Goal: Task Accomplishment & Management: Use online tool/utility

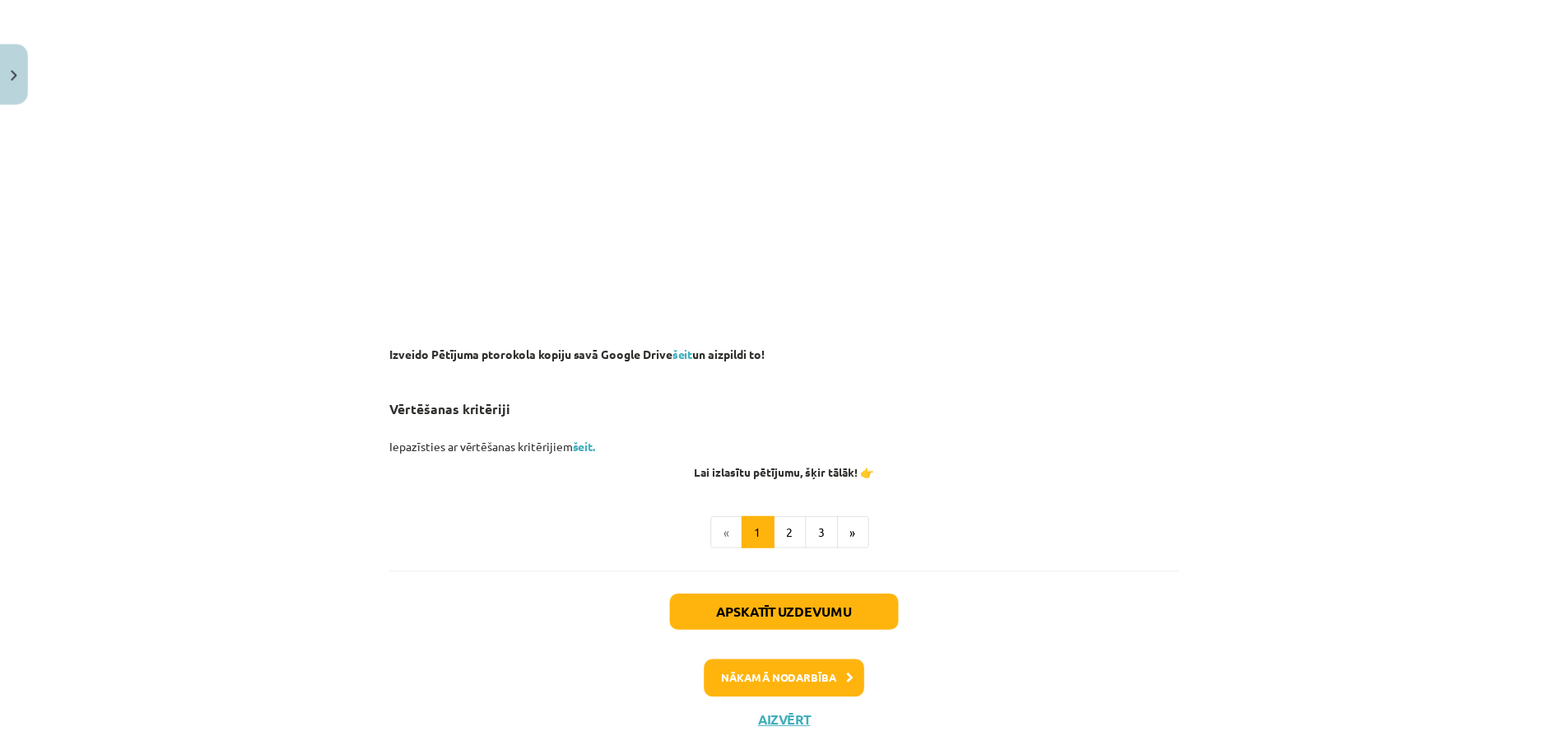
scroll to position [1120, 0]
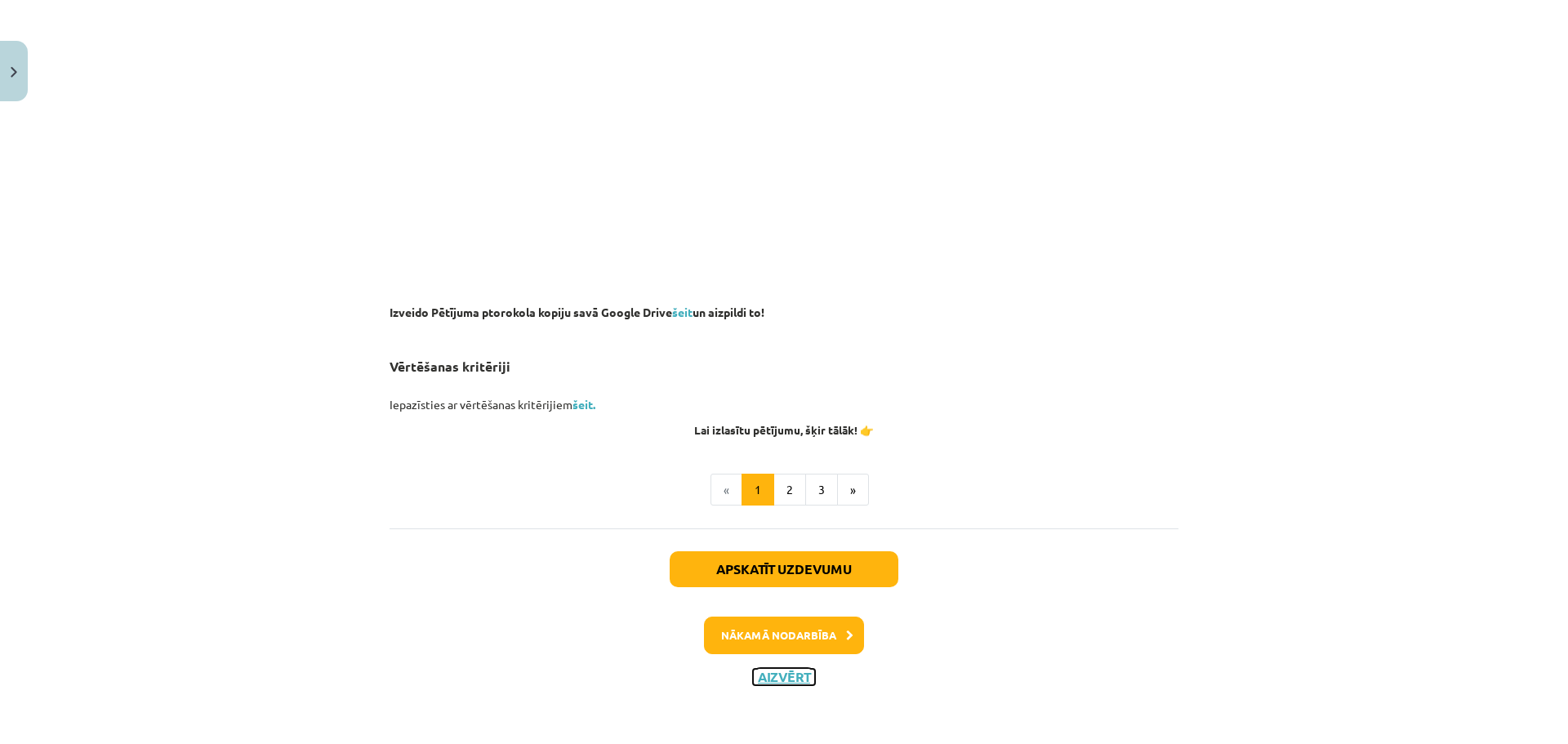
click at [774, 674] on button "Aizvērt" at bounding box center [784, 677] width 62 height 17
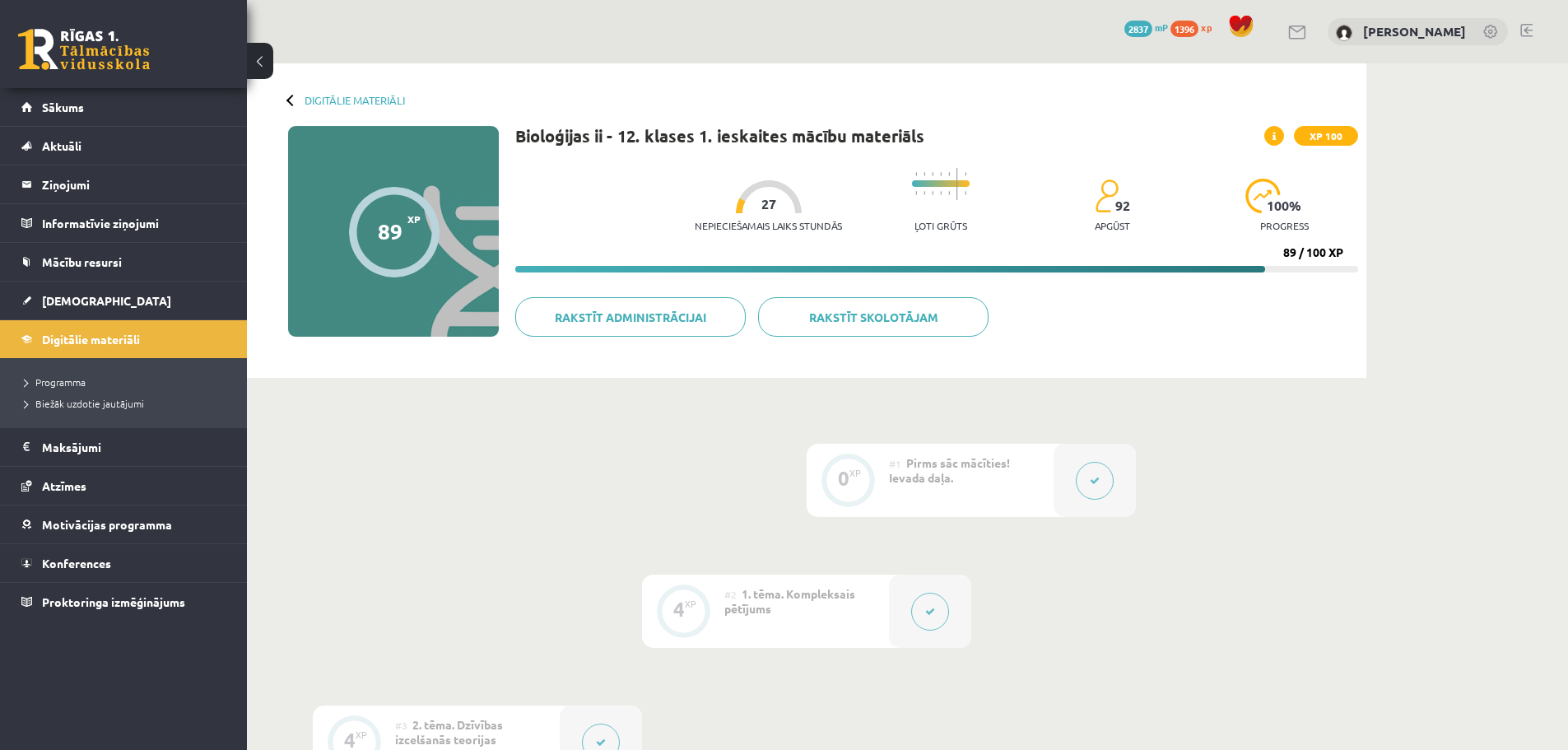
click at [72, 42] on link at bounding box center [83, 49] width 132 height 41
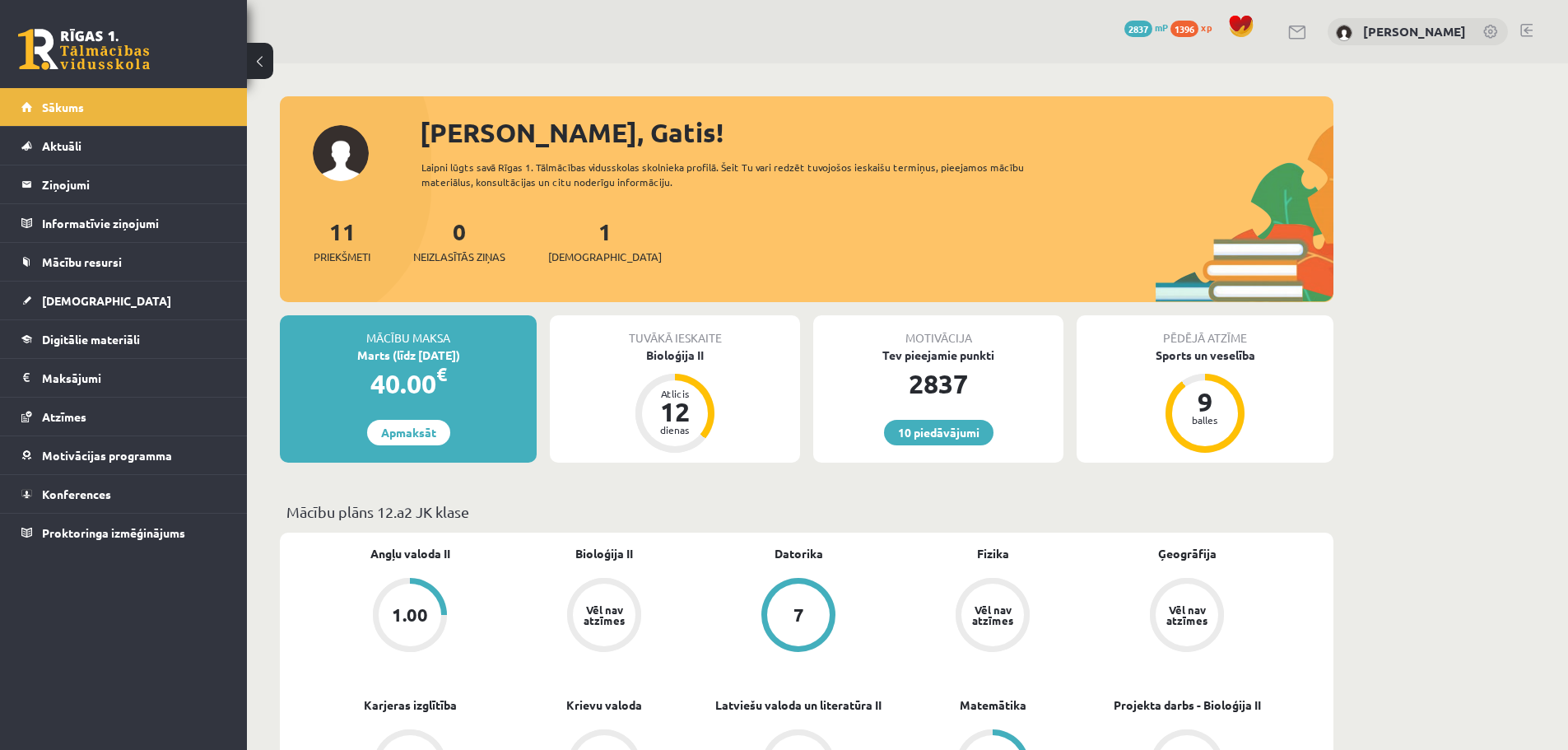
scroll to position [165, 0]
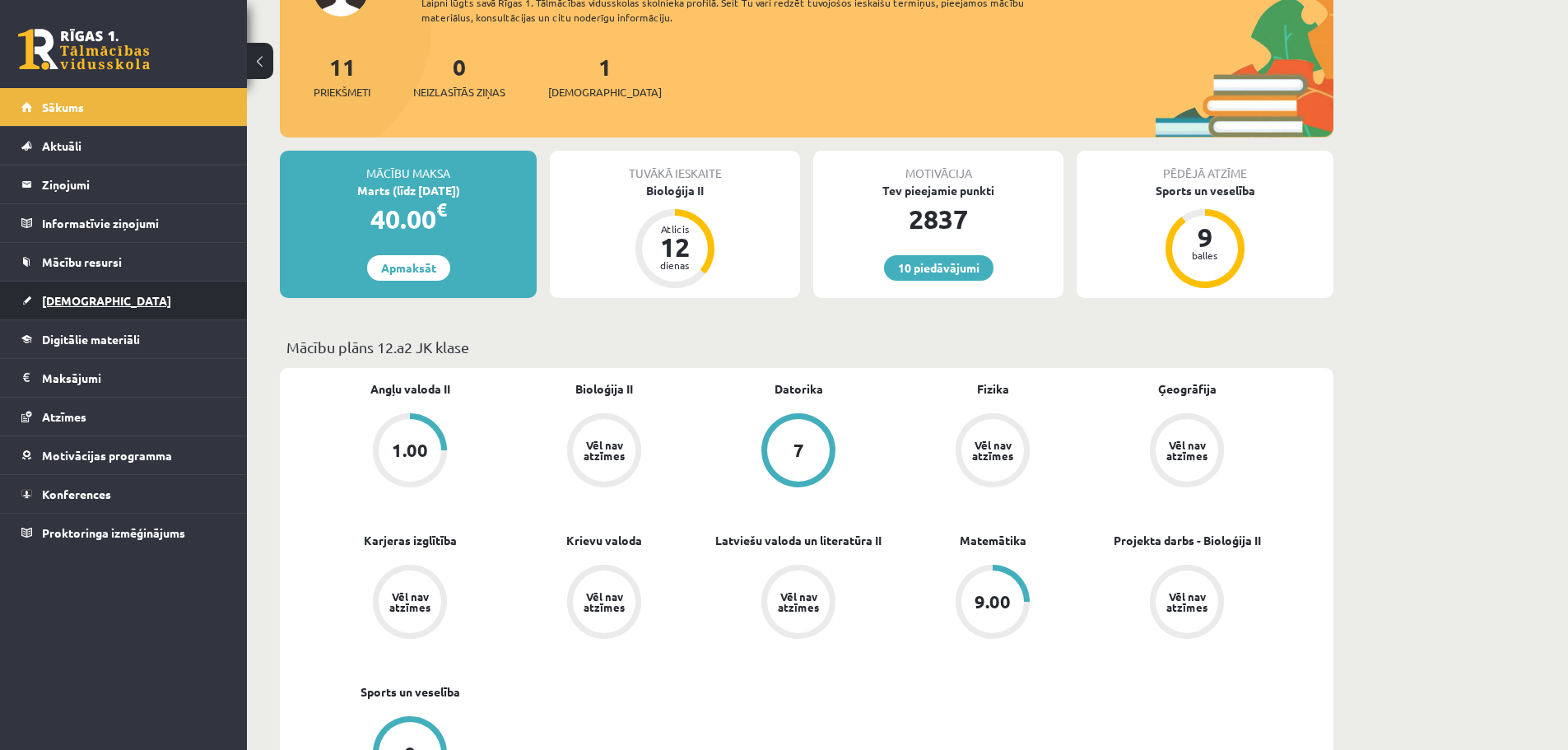
click at [167, 291] on link "[DEMOGRAPHIC_DATA]" at bounding box center [124, 300] width 205 height 38
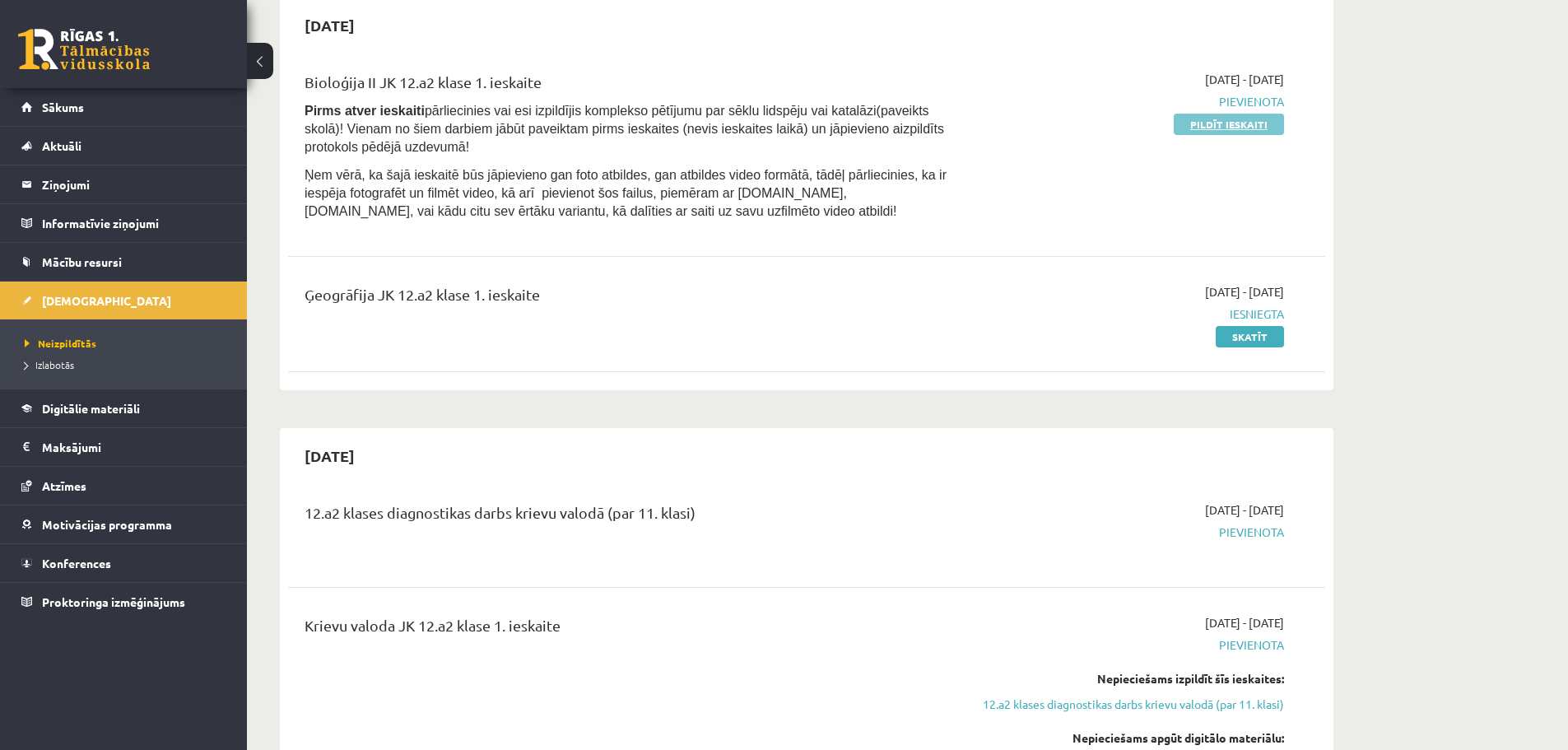
click at [1204, 118] on link "Pildīt ieskaiti" at bounding box center [1228, 124] width 110 height 22
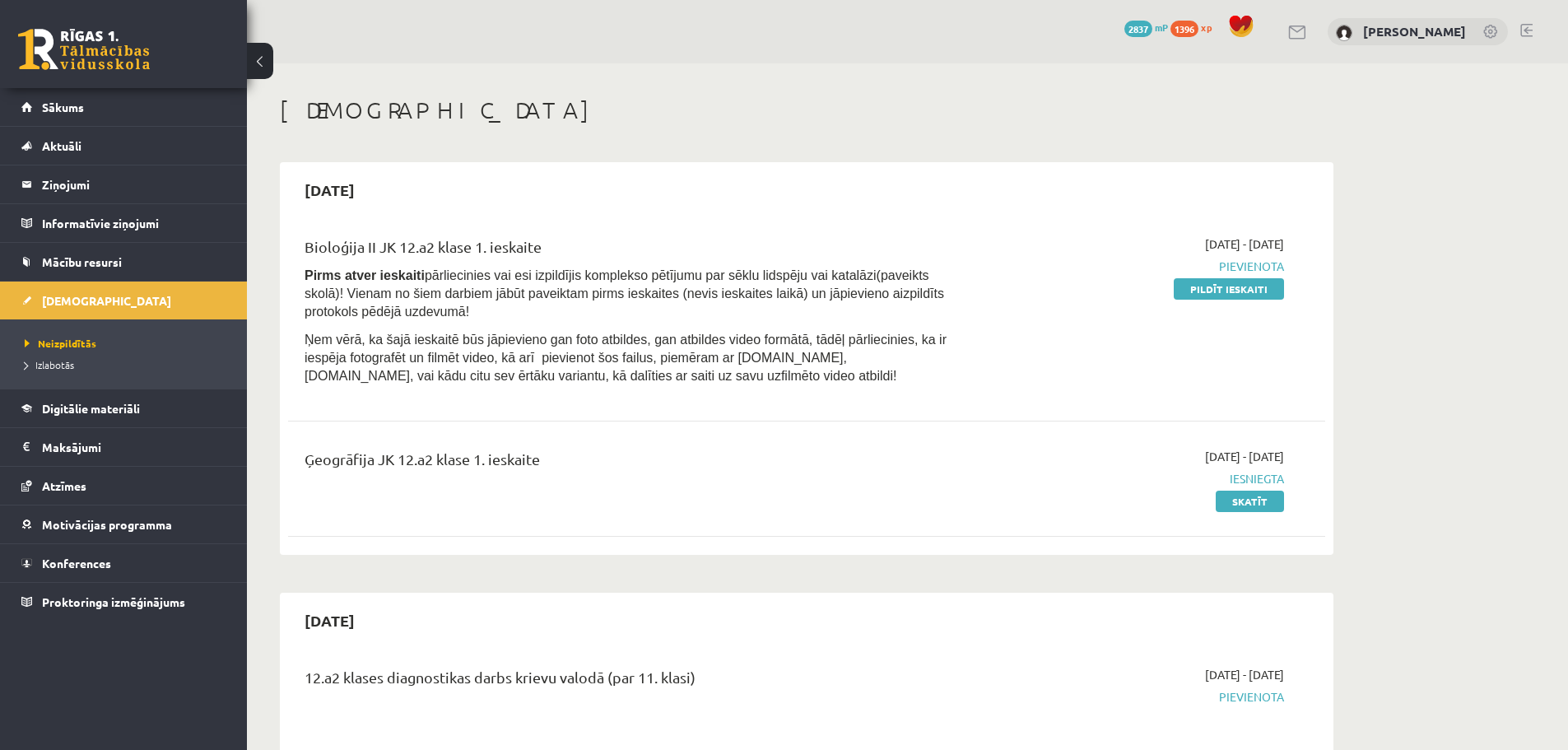
click at [108, 61] on link at bounding box center [83, 49] width 132 height 41
